Goal: Go to known website: Access a specific website the user already knows

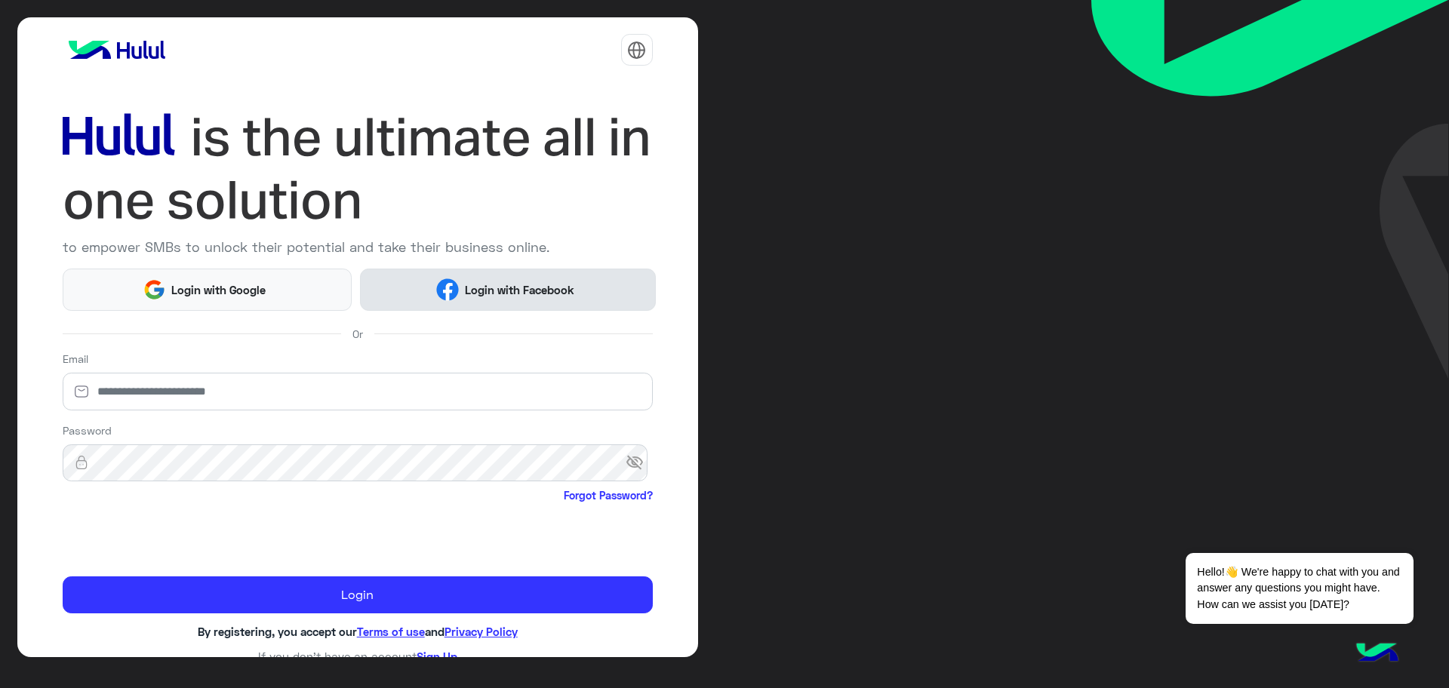
click at [484, 292] on span "Login with Facebook" at bounding box center [519, 289] width 121 height 17
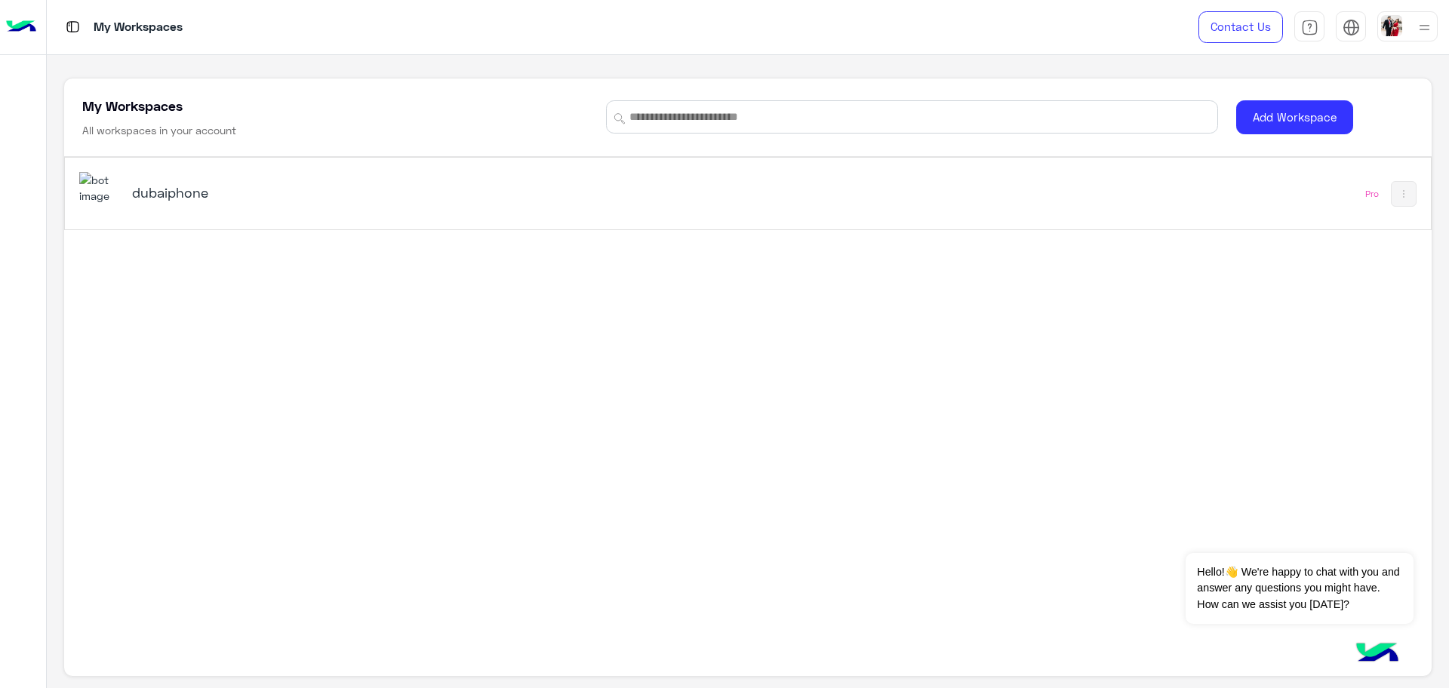
click at [248, 181] on div "dubaiphone" at bounding box center [480, 194] width 802 height 44
